Goal: Information Seeking & Learning: Learn about a topic

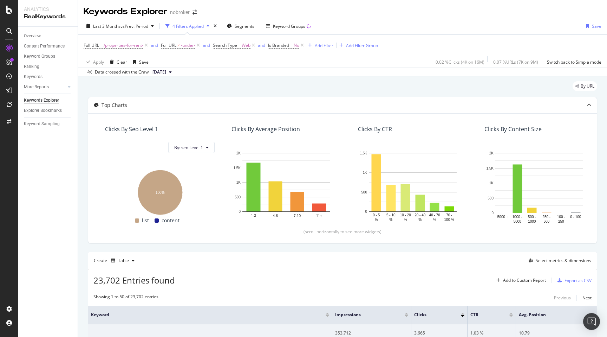
click at [193, 88] on div "By URL" at bounding box center [343, 88] width 510 height 15
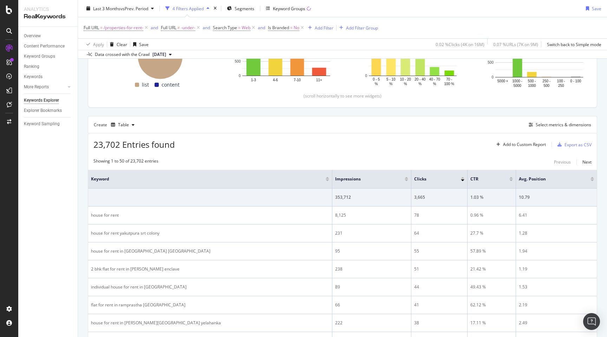
scroll to position [137, 0]
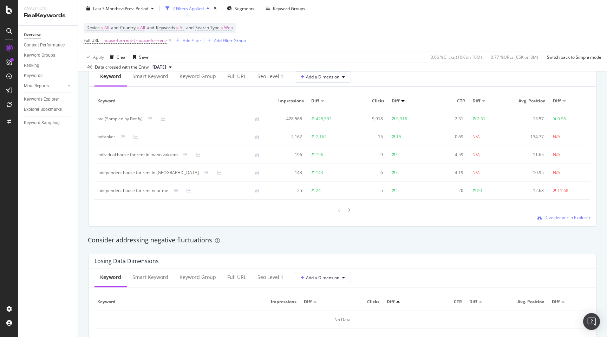
scroll to position [656, 0]
click at [555, 216] on span "Dive deeper in Explorer" at bounding box center [568, 216] width 46 height 6
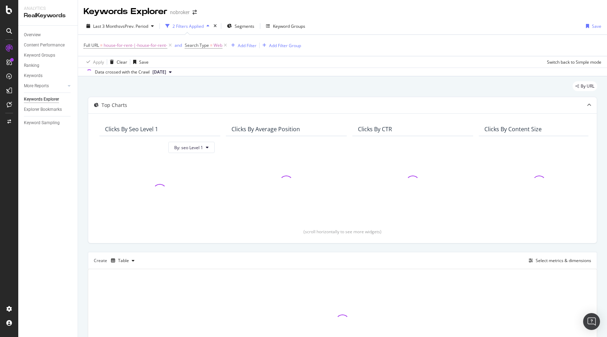
click at [82, 157] on div "By URL Top Charts Clicks By seo Level 1 By: seo Level 1 Clicks By Average Posit…" at bounding box center [342, 237] width 529 height 322
click at [204, 89] on div "By URL" at bounding box center [343, 88] width 510 height 15
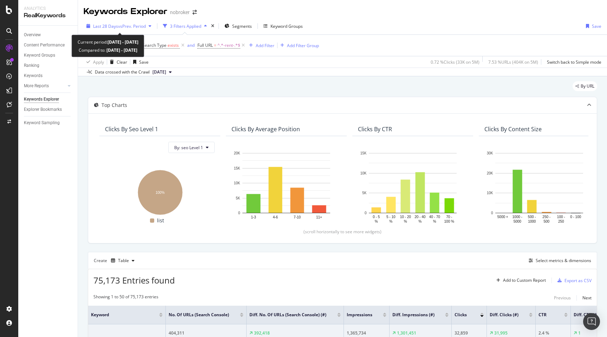
click at [124, 25] on span "vs Prev. Period" at bounding box center [132, 26] width 28 height 6
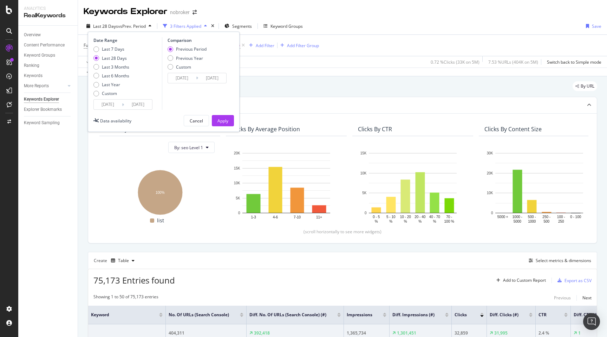
click at [99, 103] on input "2025/08/24" at bounding box center [108, 104] width 28 height 10
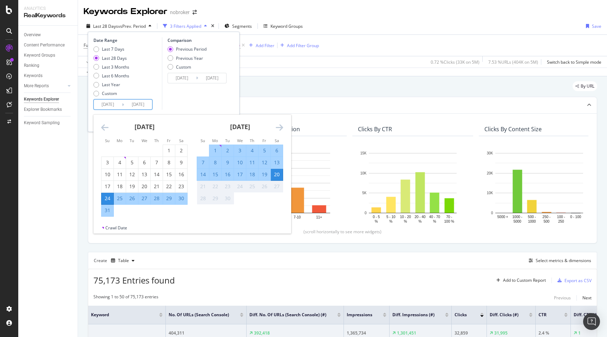
click at [216, 148] on div "1" at bounding box center [215, 150] width 12 height 7
type input "2025/09/01"
type input "2025/08/12"
type input "2025/08/31"
click at [278, 174] on div "20" at bounding box center [277, 174] width 12 height 7
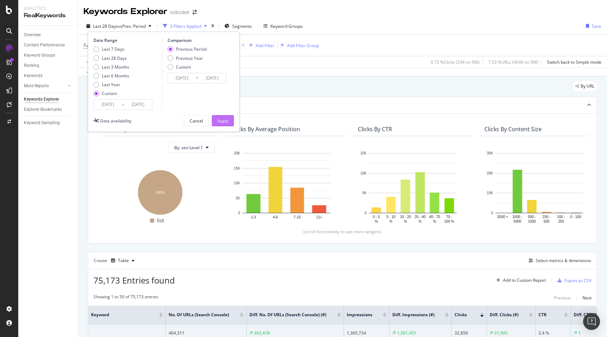
click at [223, 122] on div "Apply" at bounding box center [223, 121] width 11 height 6
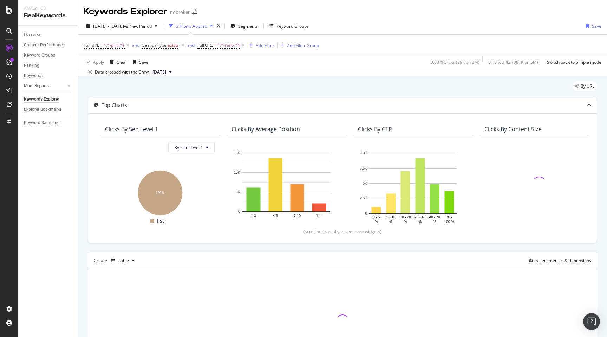
click at [83, 245] on div "By URL Top Charts Clicks By seo Level 1 By: seo Level 1 Hold CMD (⌘) while clic…" at bounding box center [342, 237] width 529 height 322
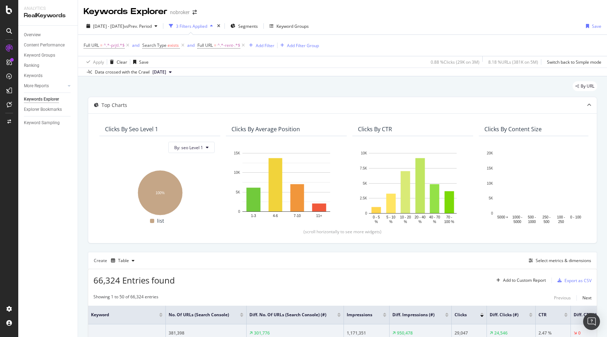
scroll to position [65, 0]
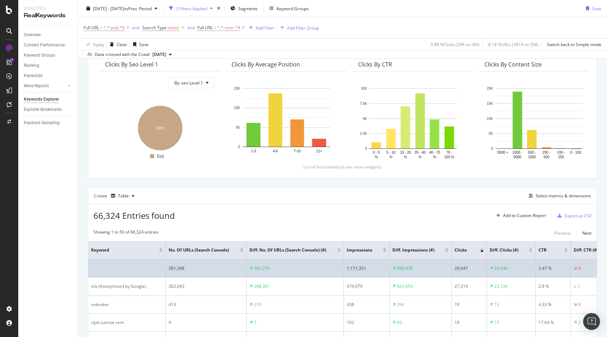
click at [463, 271] on div "29,047" at bounding box center [469, 268] width 29 height 6
copy div "29,047"
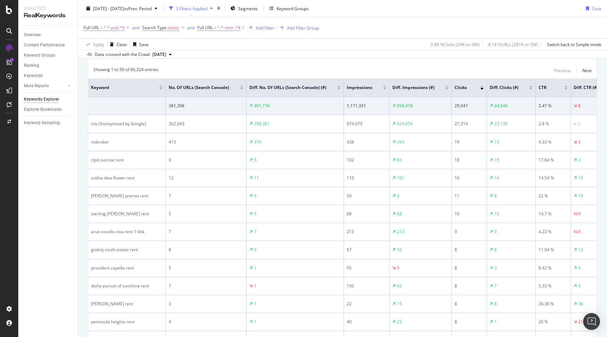
scroll to position [0, 0]
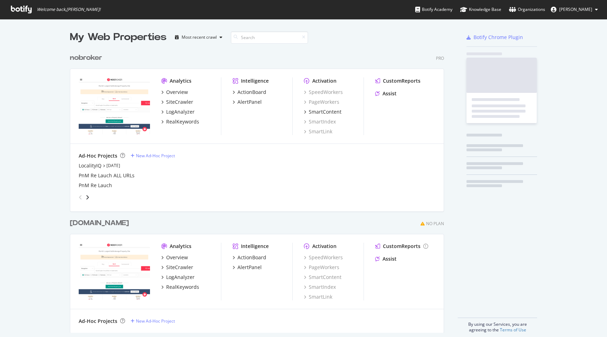
scroll to position [288, 380]
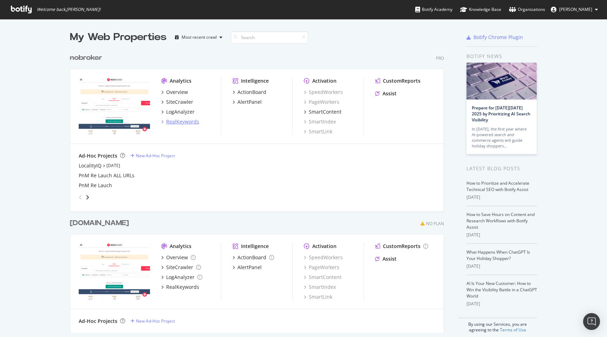
click at [188, 122] on div "RealKeywords" at bounding box center [182, 121] width 33 height 7
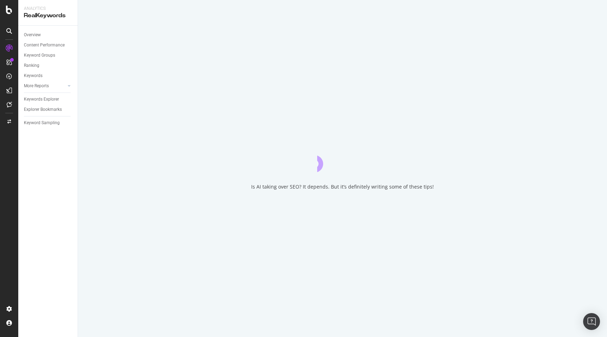
click at [84, 112] on div "Is AI taking over SEO? It depends. But it’s definitely writing some of these ti…" at bounding box center [342, 168] width 529 height 337
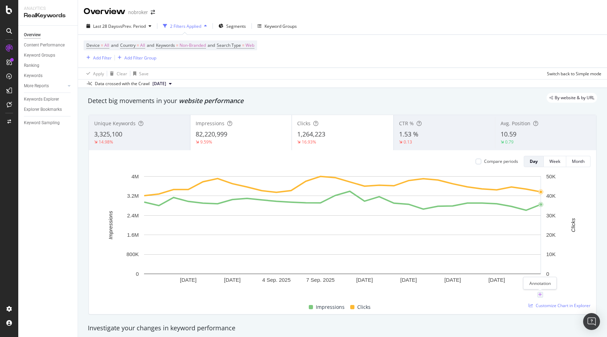
click at [539, 295] on icon "plus" at bounding box center [540, 294] width 4 height 4
click at [549, 232] on input "[DATE]" at bounding box center [531, 229] width 44 height 13
type input "[DATE]"
click at [538, 252] on textarea at bounding box center [540, 252] width 63 height 22
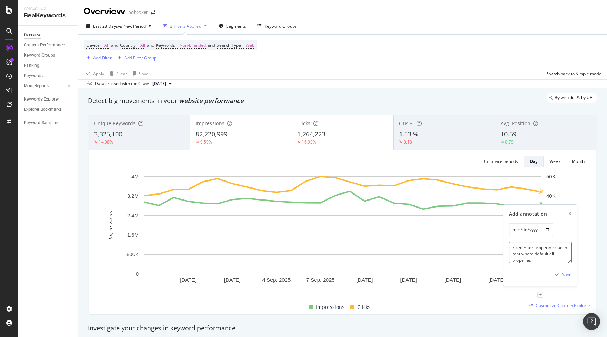
click at [523, 260] on textarea "Fixed Filter property issue in rent where default all properies" at bounding box center [540, 252] width 63 height 22
type textarea "Fixed Filter property issue in rent where default all properties were visible o…"
click at [565, 276] on div "Save" at bounding box center [566, 274] width 9 height 6
click at [316, 99] on div "By website & by URL" at bounding box center [339, 98] width 517 height 10
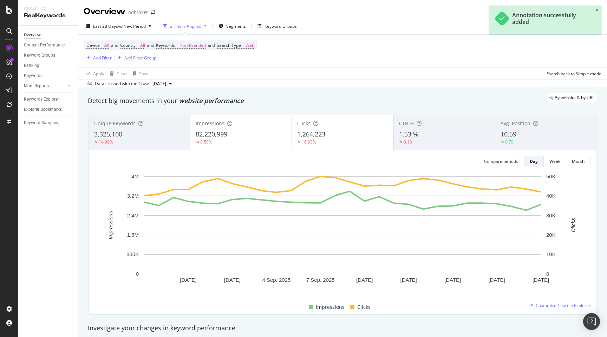
click at [321, 96] on div "By website & by URL" at bounding box center [339, 98] width 517 height 10
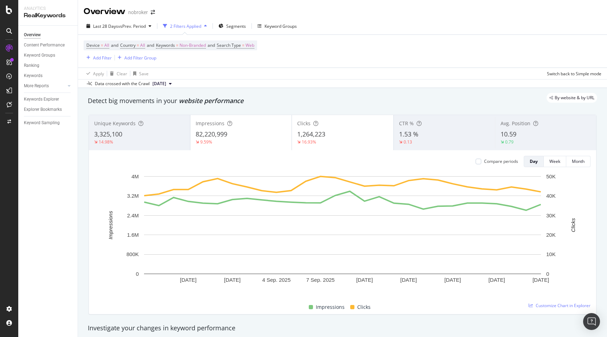
click at [300, 102] on div "By website & by URL" at bounding box center [339, 98] width 517 height 10
click at [234, 25] on span "Segments" at bounding box center [236, 26] width 20 height 6
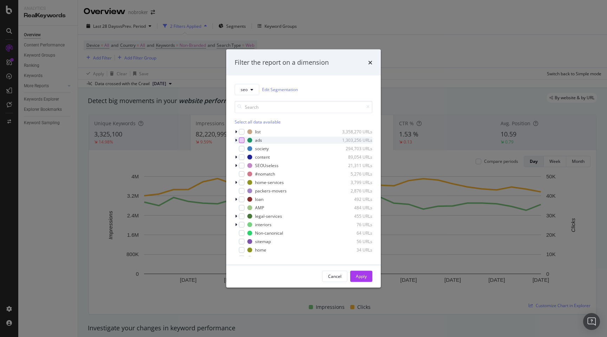
click at [240, 142] on div "modal" at bounding box center [242, 140] width 6 height 6
click at [362, 276] on div "Apply" at bounding box center [361, 276] width 11 height 6
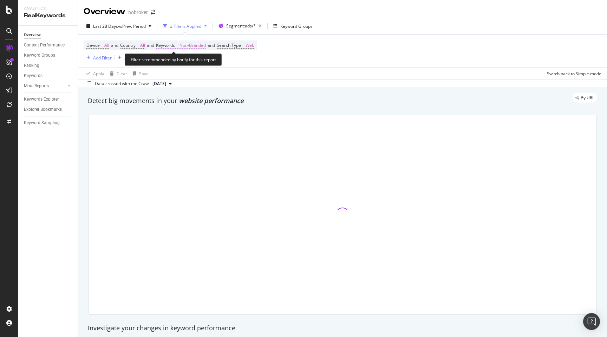
click at [189, 44] on span "Non-Branded" at bounding box center [193, 45] width 26 height 10
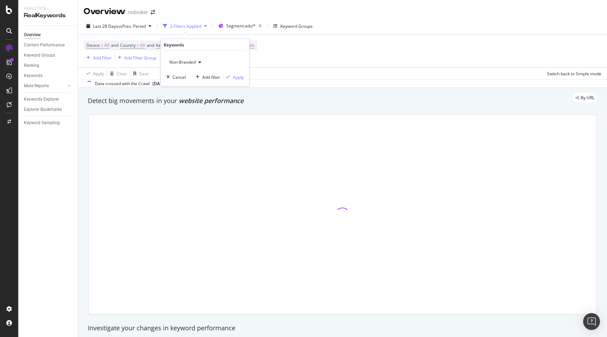
click at [181, 63] on span "Non-Branded" at bounding box center [181, 62] width 29 height 6
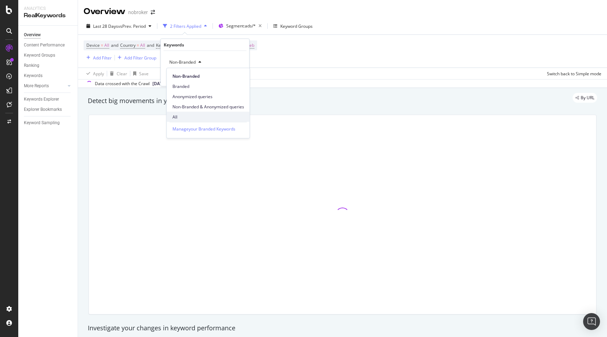
click at [182, 116] on span "All" at bounding box center [209, 117] width 72 height 6
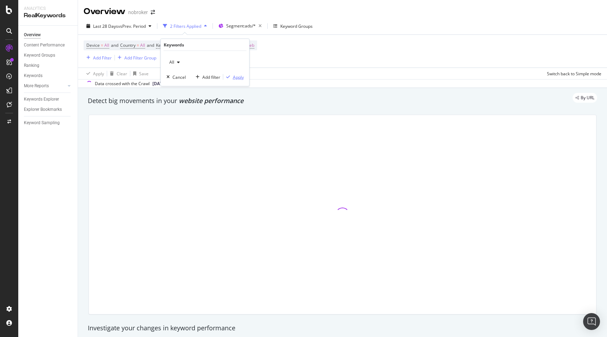
click at [238, 77] on div "Apply" at bounding box center [238, 77] width 11 height 6
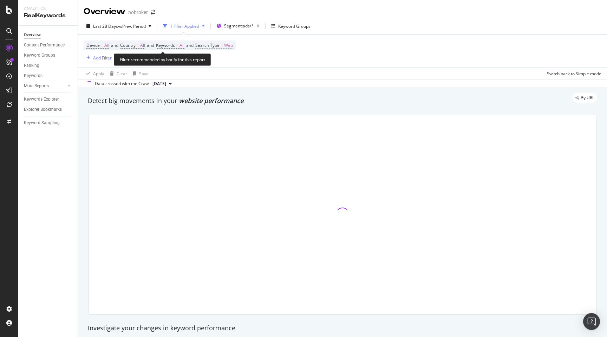
click at [233, 42] on span "Web" at bounding box center [228, 45] width 9 height 10
click at [215, 62] on span "Web" at bounding box center [213, 62] width 9 height 6
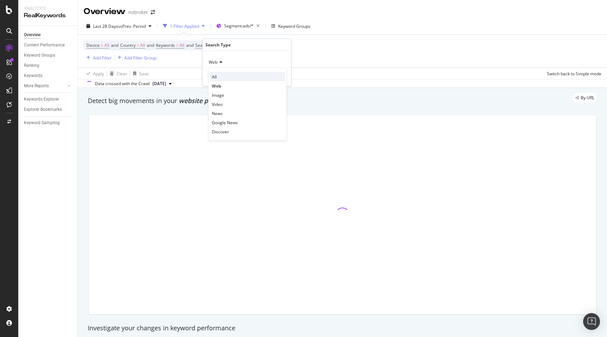
click at [215, 72] on div "All" at bounding box center [247, 76] width 75 height 9
click at [281, 77] on div "Apply" at bounding box center [280, 77] width 11 height 6
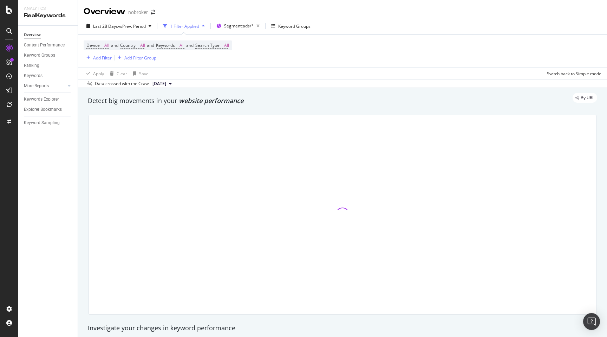
click at [276, 98] on div "By URL" at bounding box center [339, 98] width 517 height 10
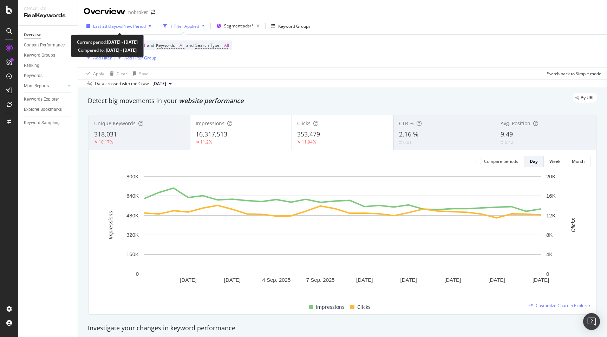
click at [134, 24] on span "vs Prev. Period" at bounding box center [132, 26] width 28 height 6
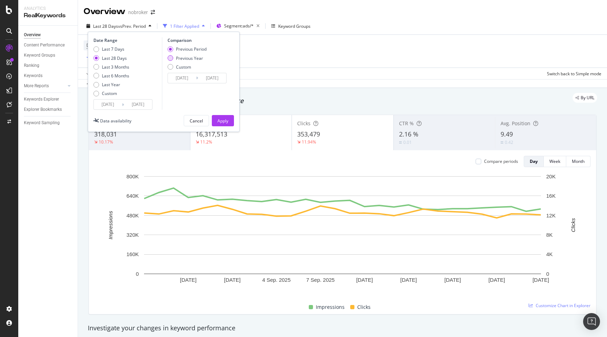
click at [169, 60] on div "Previous Year" at bounding box center [171, 58] width 6 height 6
type input "[DATE]"
click at [224, 122] on div "Apply" at bounding box center [223, 121] width 11 height 6
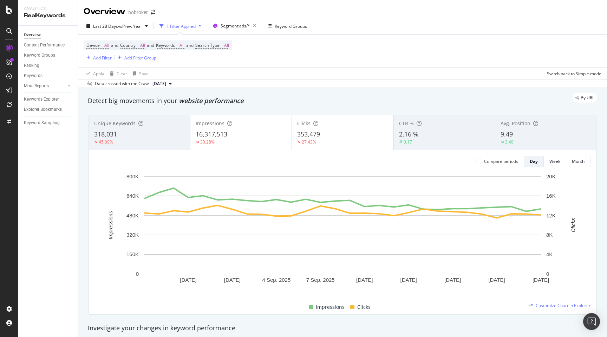
click at [282, 98] on div "By URL" at bounding box center [339, 98] width 517 height 10
click at [102, 57] on div "Add Filter" at bounding box center [102, 58] width 19 height 6
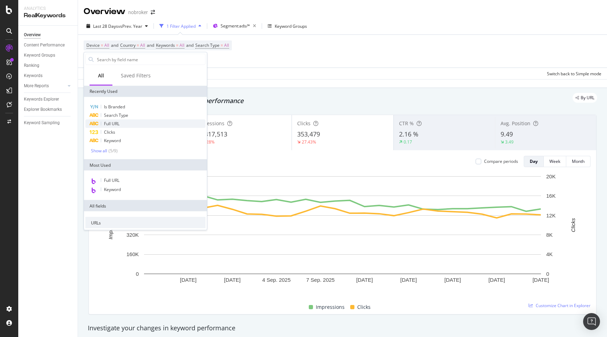
click at [120, 122] on div "Full URL" at bounding box center [145, 124] width 120 height 8
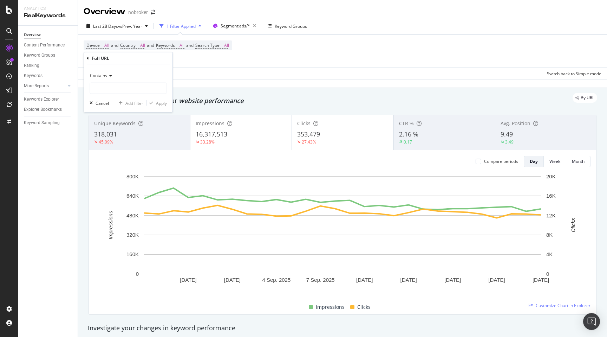
click at [103, 74] on span "Contains" at bounding box center [98, 75] width 17 height 6
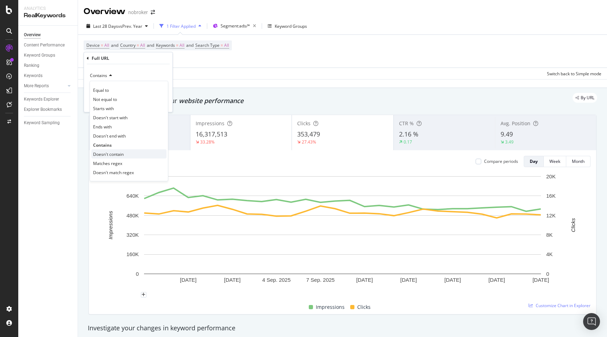
click at [107, 149] on div "Doesn't contain" at bounding box center [128, 153] width 75 height 9
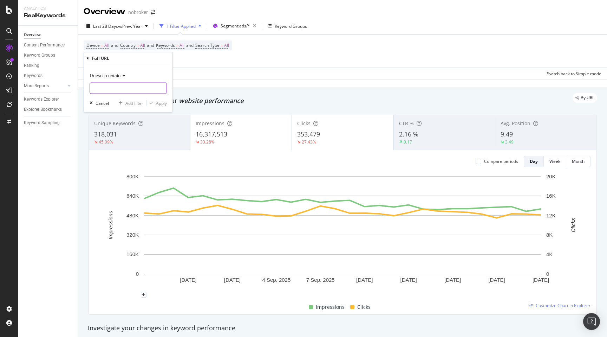
click at [105, 88] on input "text" at bounding box center [128, 88] width 77 height 11
type input "buy"
click at [158, 104] on div "Apply" at bounding box center [161, 103] width 11 height 6
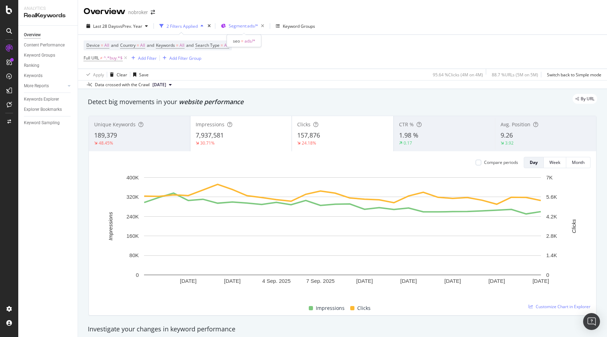
click at [250, 27] on span "Segment: ads/*" at bounding box center [244, 26] width 30 height 6
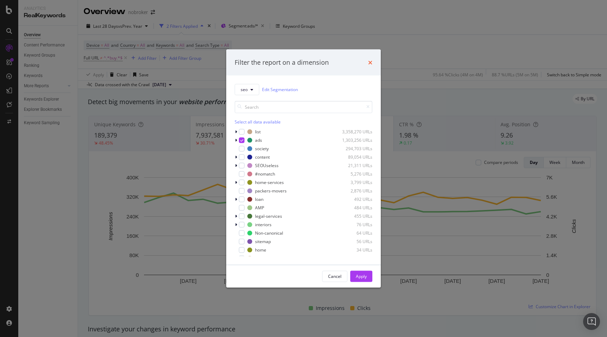
click at [369, 64] on icon "times" at bounding box center [370, 62] width 4 height 6
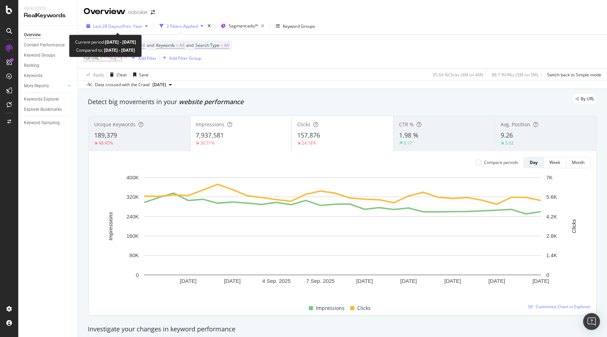
click at [134, 26] on span "vs Prev. Year" at bounding box center [130, 26] width 24 height 6
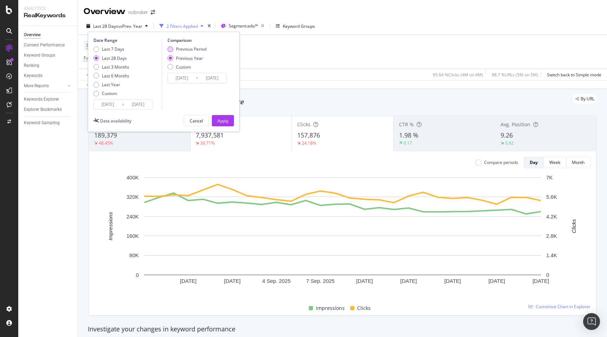
click at [193, 50] on div "Previous Period" at bounding box center [191, 49] width 31 height 6
type input "[DATE]"
click at [219, 122] on div "Apply" at bounding box center [223, 121] width 11 height 6
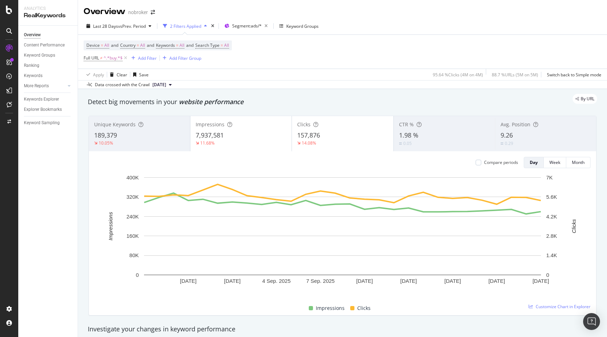
click at [252, 20] on div "Last 28 Days vs Prev. Period 2 Filters Applied Segment: ads/* Keyword Groups De…" at bounding box center [342, 53] width 529 height 71
click at [252, 25] on span "Segment: ads/*" at bounding box center [247, 26] width 30 height 6
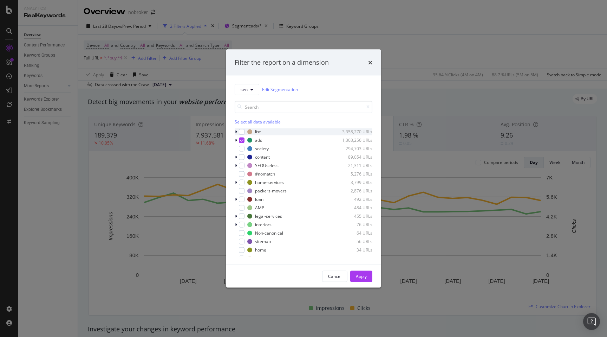
click at [237, 130] on icon "modal" at bounding box center [236, 131] width 2 height 4
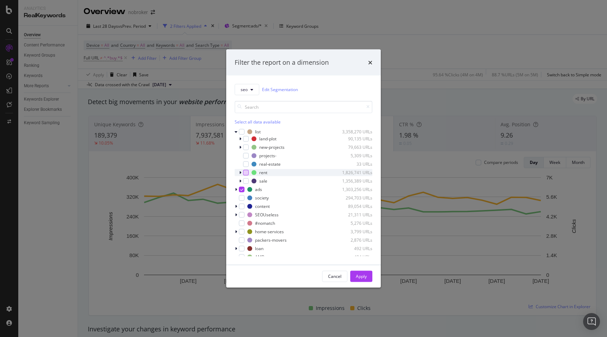
click at [246, 172] on div "modal" at bounding box center [246, 172] width 6 height 6
click at [238, 189] on div "modal" at bounding box center [237, 189] width 4 height 7
click at [246, 205] on icon "modal" at bounding box center [246, 205] width 3 height 4
click at [366, 277] on div "Apply" at bounding box center [361, 276] width 11 height 6
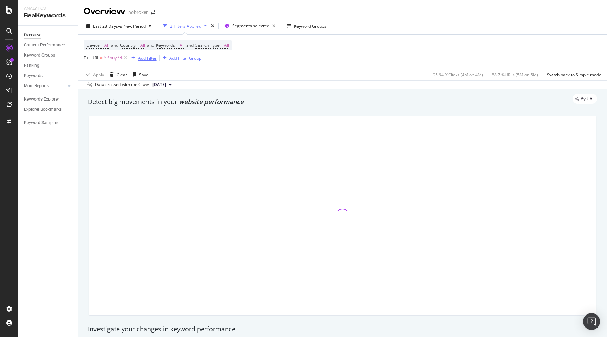
click at [145, 59] on div "Add Filter" at bounding box center [147, 58] width 19 height 6
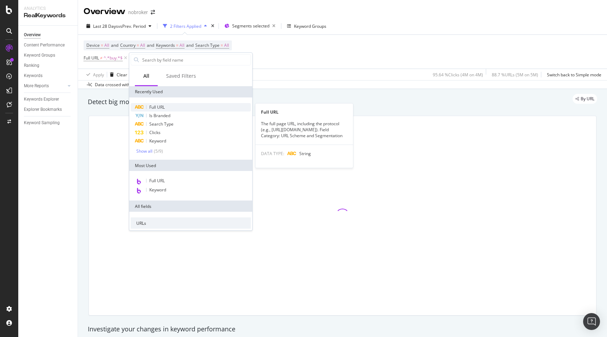
click at [164, 106] on span "Full URL" at bounding box center [156, 107] width 15 height 6
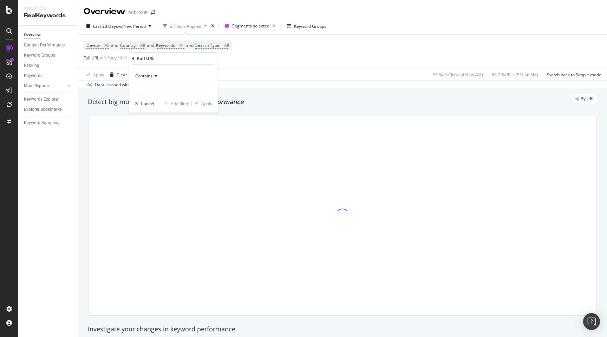
click at [148, 78] on span "Contains" at bounding box center [143, 76] width 17 height 6
click at [155, 154] on span "Doesn't contain" at bounding box center [153, 154] width 31 height 6
click at [152, 89] on input "text" at bounding box center [173, 88] width 77 height 11
type input "-prjtl"
click at [204, 103] on div "Apply" at bounding box center [206, 104] width 11 height 6
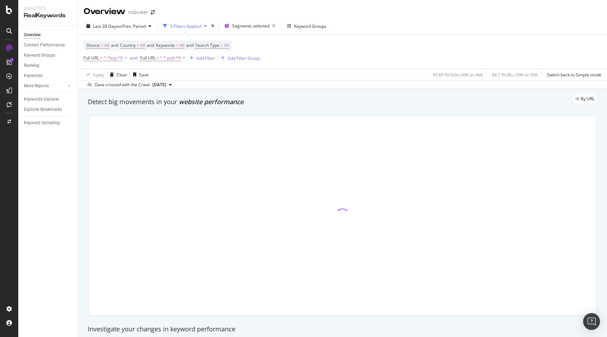
click at [272, 97] on div "By URL" at bounding box center [339, 99] width 517 height 10
click at [127, 59] on icon at bounding box center [126, 57] width 6 height 7
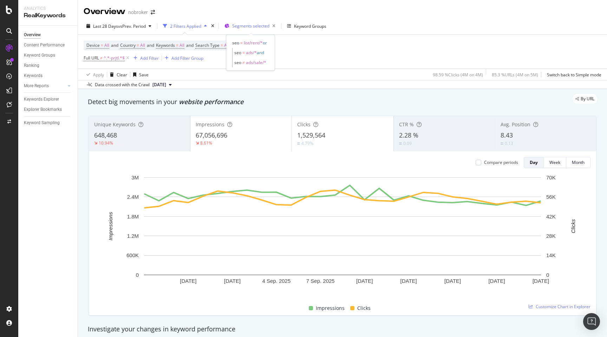
click at [259, 27] on span "Segments selected" at bounding box center [250, 26] width 37 height 6
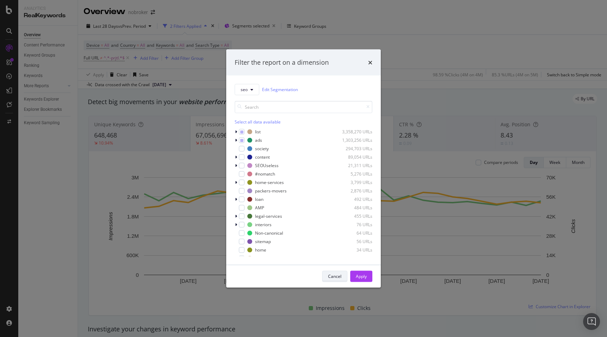
click at [329, 278] on div "Cancel" at bounding box center [334, 276] width 13 height 6
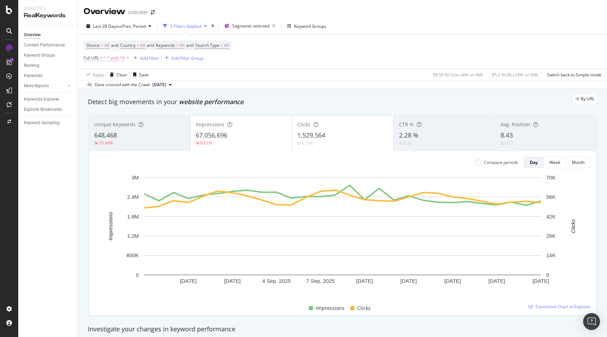
click at [115, 59] on span "^.*-prjtl.*$" at bounding box center [114, 58] width 21 height 10
click at [109, 75] on span "Doesn't contain" at bounding box center [105, 75] width 31 height 6
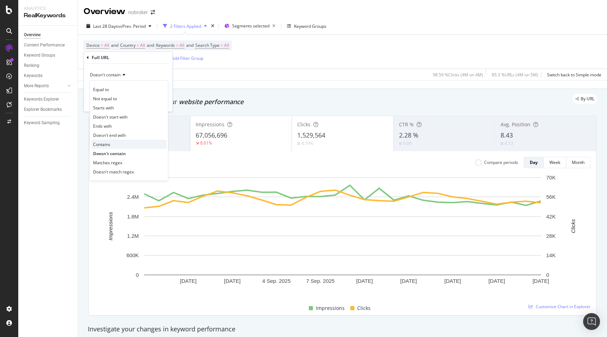
click at [107, 142] on span "Contains" at bounding box center [101, 144] width 17 height 6
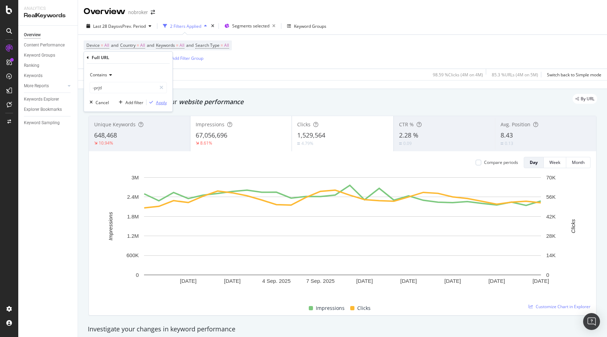
click at [159, 103] on div "Apply" at bounding box center [161, 102] width 11 height 6
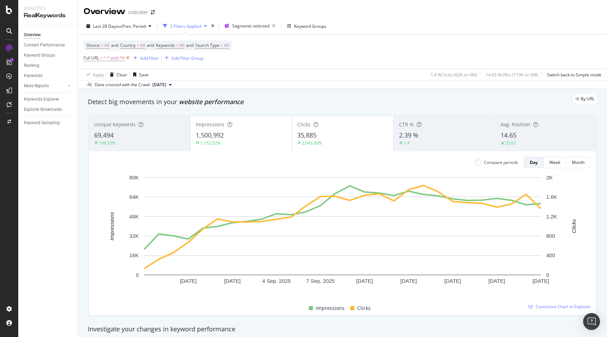
click at [128, 58] on icon at bounding box center [128, 57] width 6 height 7
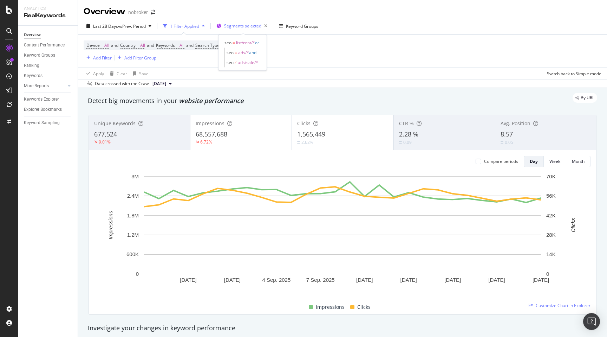
click at [234, 27] on span "Segments selected" at bounding box center [242, 26] width 37 height 6
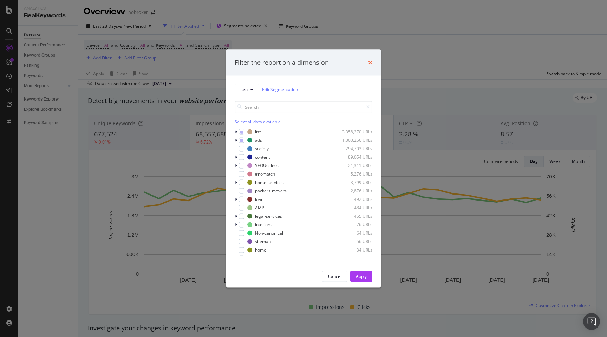
click at [372, 62] on icon "times" at bounding box center [370, 62] width 4 height 6
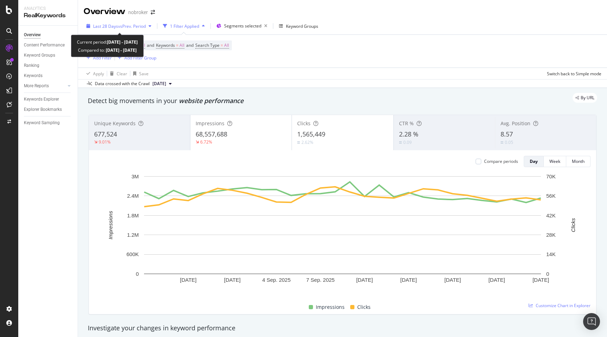
click at [124, 27] on span "vs Prev. Period" at bounding box center [132, 26] width 28 height 6
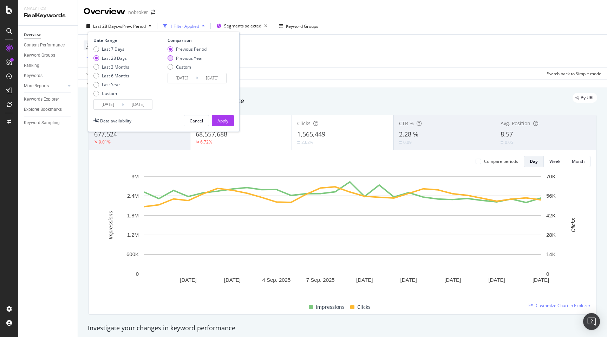
click at [173, 59] on div "Previous Year" at bounding box center [187, 58] width 39 height 6
type input "[DATE]"
click at [226, 123] on div "Apply" at bounding box center [223, 121] width 11 height 6
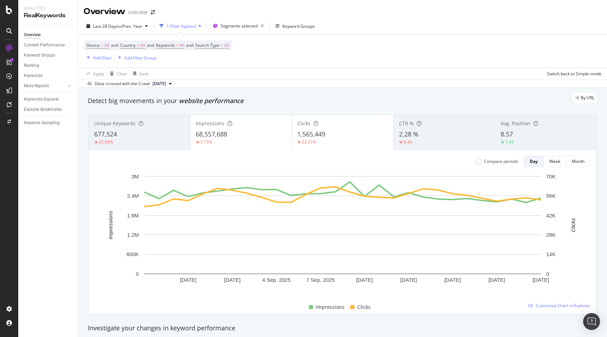
click at [291, 102] on div "By URL" at bounding box center [339, 98] width 517 height 10
click at [101, 57] on div "Add Filter" at bounding box center [102, 58] width 19 height 6
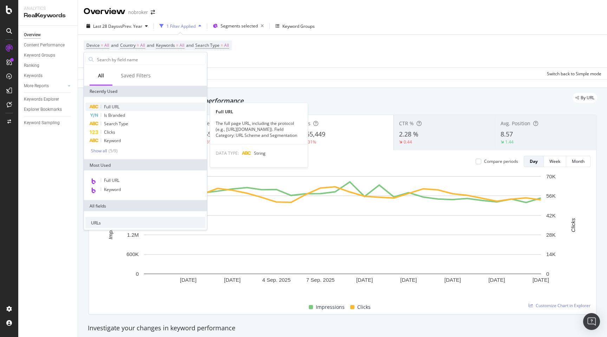
click at [114, 109] on span "Full URL" at bounding box center [111, 107] width 15 height 6
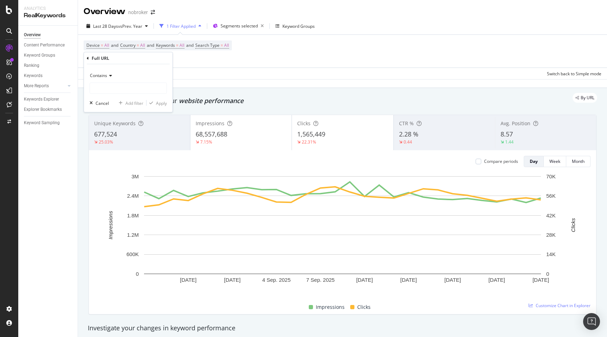
click at [100, 76] on span "Contains" at bounding box center [98, 75] width 17 height 6
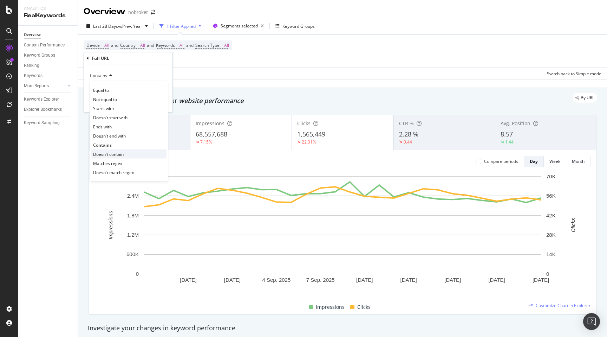
click at [106, 154] on span "Doesn't contain" at bounding box center [108, 154] width 31 height 6
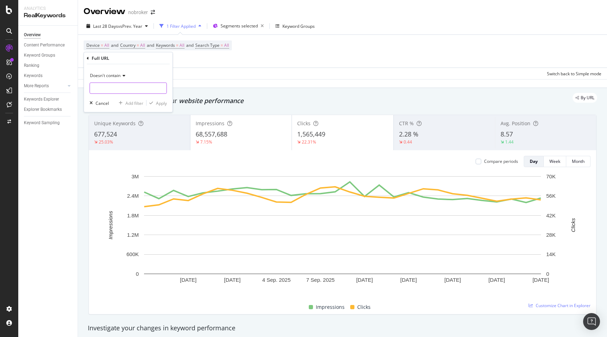
click at [102, 91] on input "text" at bounding box center [128, 88] width 77 height 11
type input "-prjtl"
click at [160, 105] on div "Apply" at bounding box center [161, 103] width 11 height 6
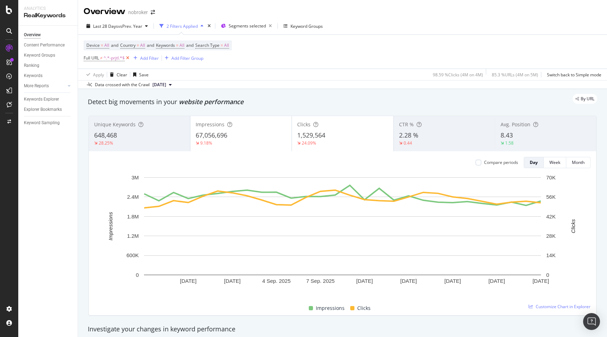
click at [129, 59] on icon at bounding box center [128, 57] width 6 height 7
